Goal: Task Accomplishment & Management: Manage account settings

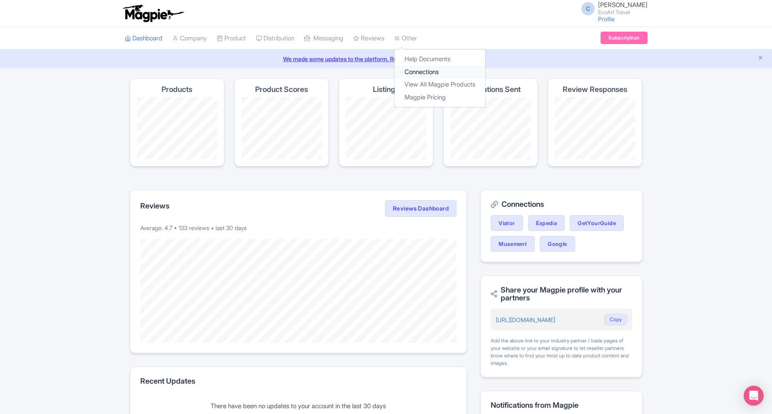
click at [422, 67] on link "Connections" at bounding box center [439, 72] width 91 height 13
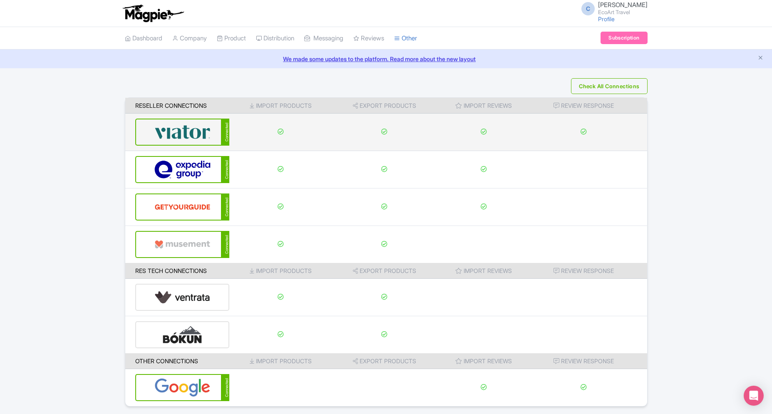
click at [165, 133] on img at bounding box center [182, 131] width 56 height 25
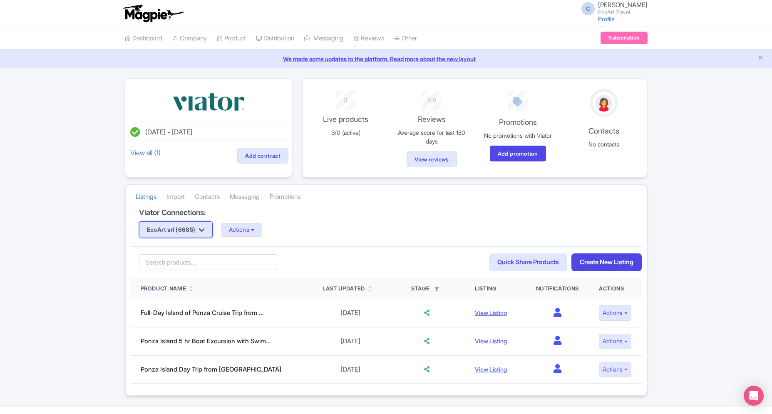
click at [203, 225] on button "EcoArt srl (6685)" at bounding box center [176, 229] width 74 height 17
click at [206, 255] on link "EcoArt Travel (6700)" at bounding box center [178, 258] width 79 height 13
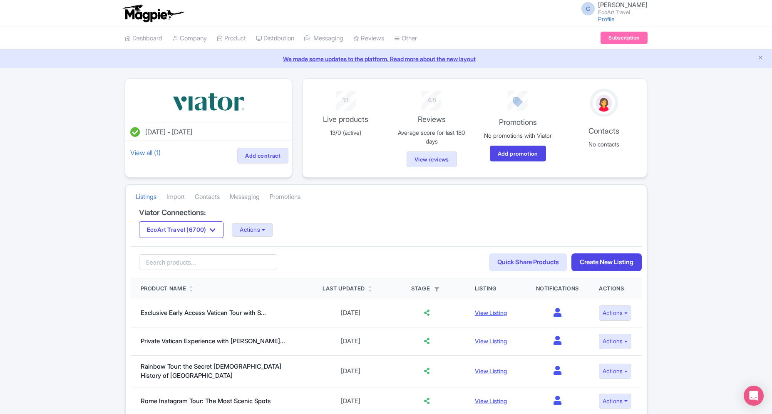
click at [256, 228] on button "Actions" at bounding box center [252, 230] width 41 height 14
click at [259, 244] on link "Update Connection" at bounding box center [285, 247] width 106 height 13
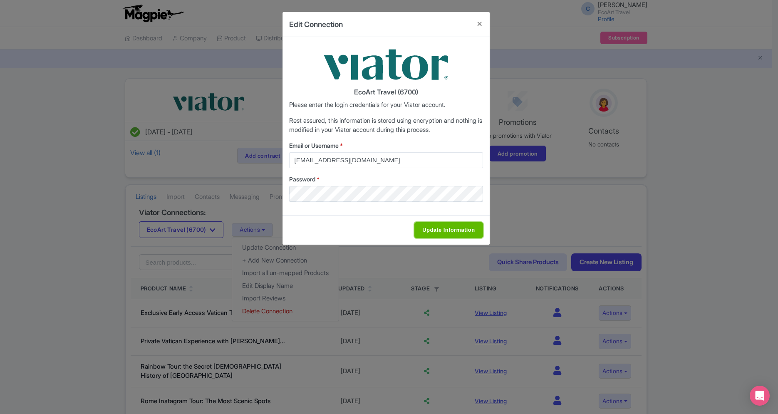
click at [460, 233] on input "Update Information" at bounding box center [448, 230] width 68 height 16
type input "Saving..."
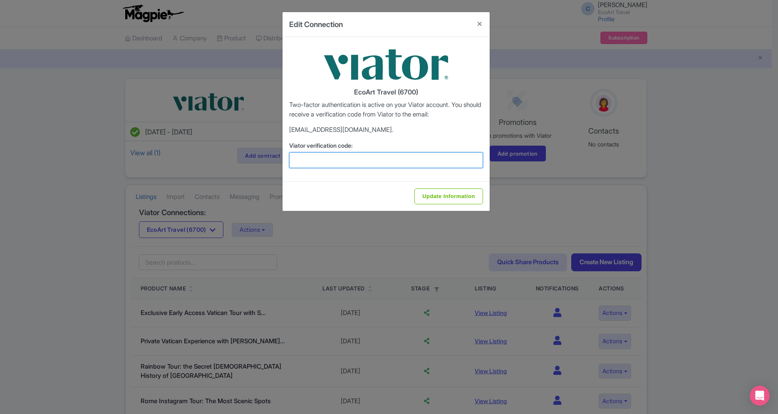
click at [356, 165] on input "Viator verification code:" at bounding box center [386, 160] width 194 height 16
paste input "607895"
type input "607895"
click at [414, 188] on input "Update Information" at bounding box center [448, 196] width 68 height 16
type input "Update Information"
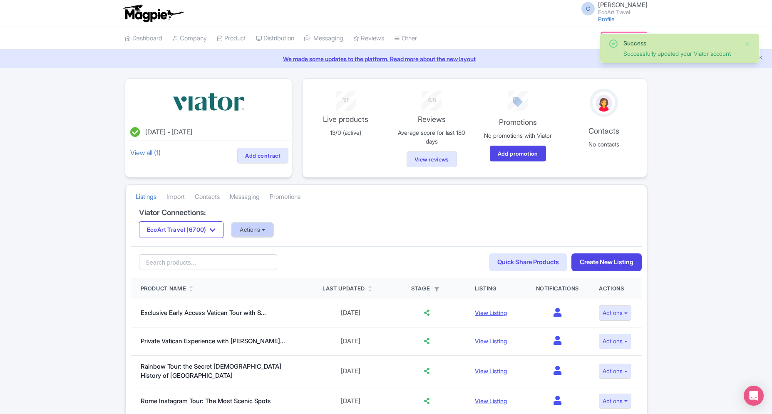
click at [272, 227] on button "Actions" at bounding box center [252, 230] width 41 height 14
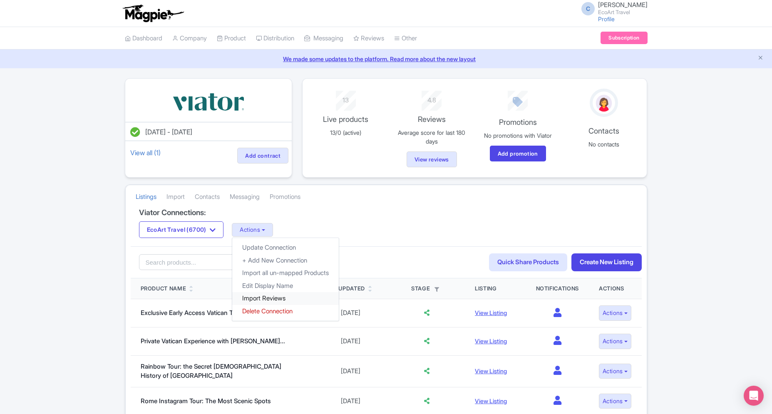
click at [312, 301] on link "Import Reviews" at bounding box center [285, 298] width 106 height 13
